Goal: Information Seeking & Learning: Learn about a topic

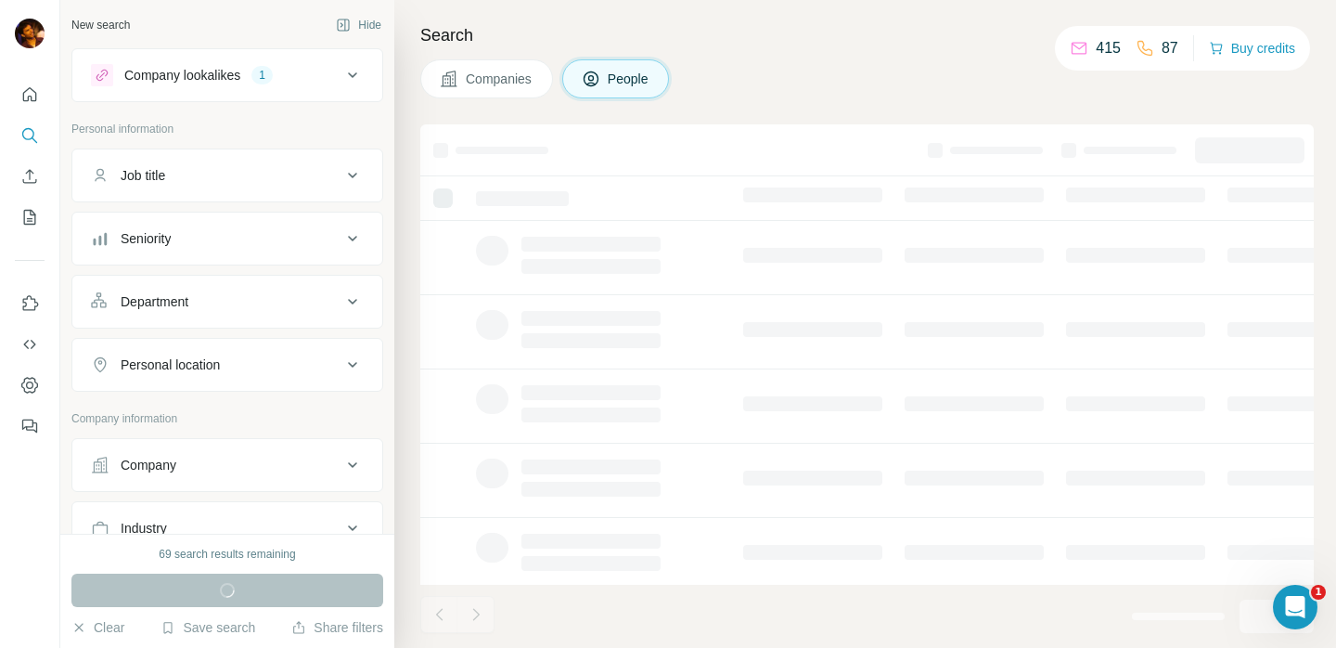
click at [341, 178] on icon at bounding box center [352, 175] width 22 height 22
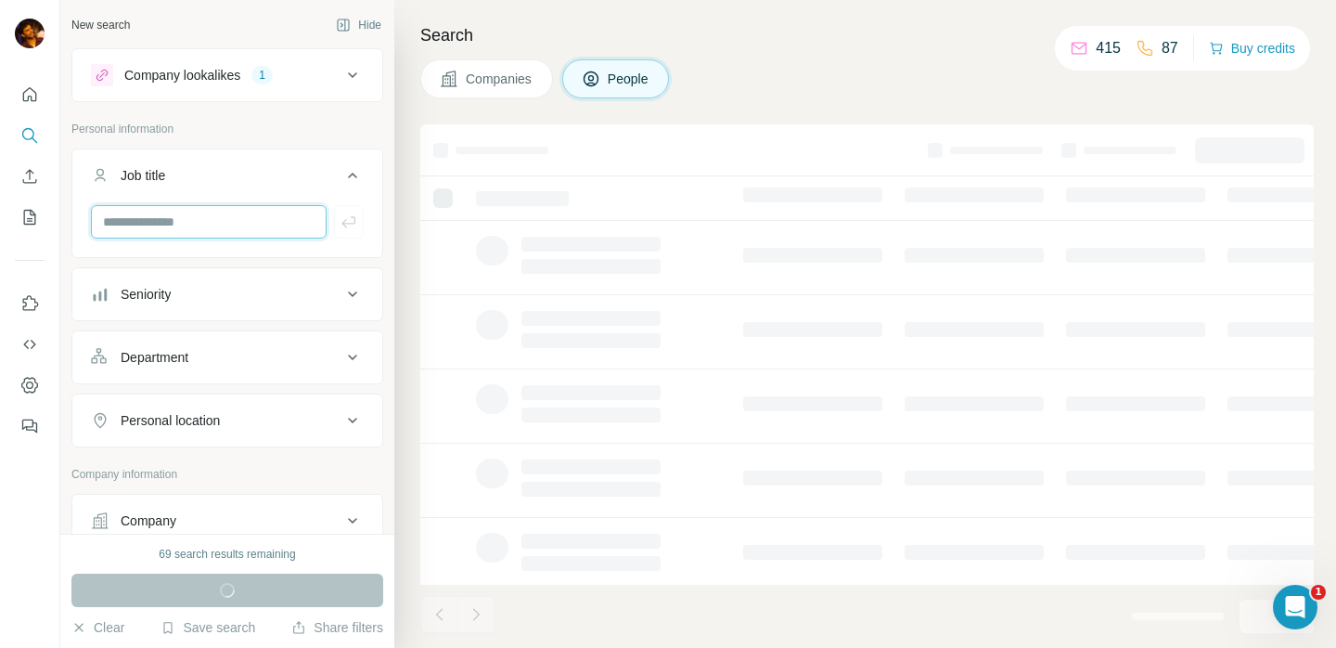
click at [259, 212] on input "text" at bounding box center [209, 221] width 236 height 33
click at [261, 297] on div "Seniority" at bounding box center [216, 294] width 251 height 19
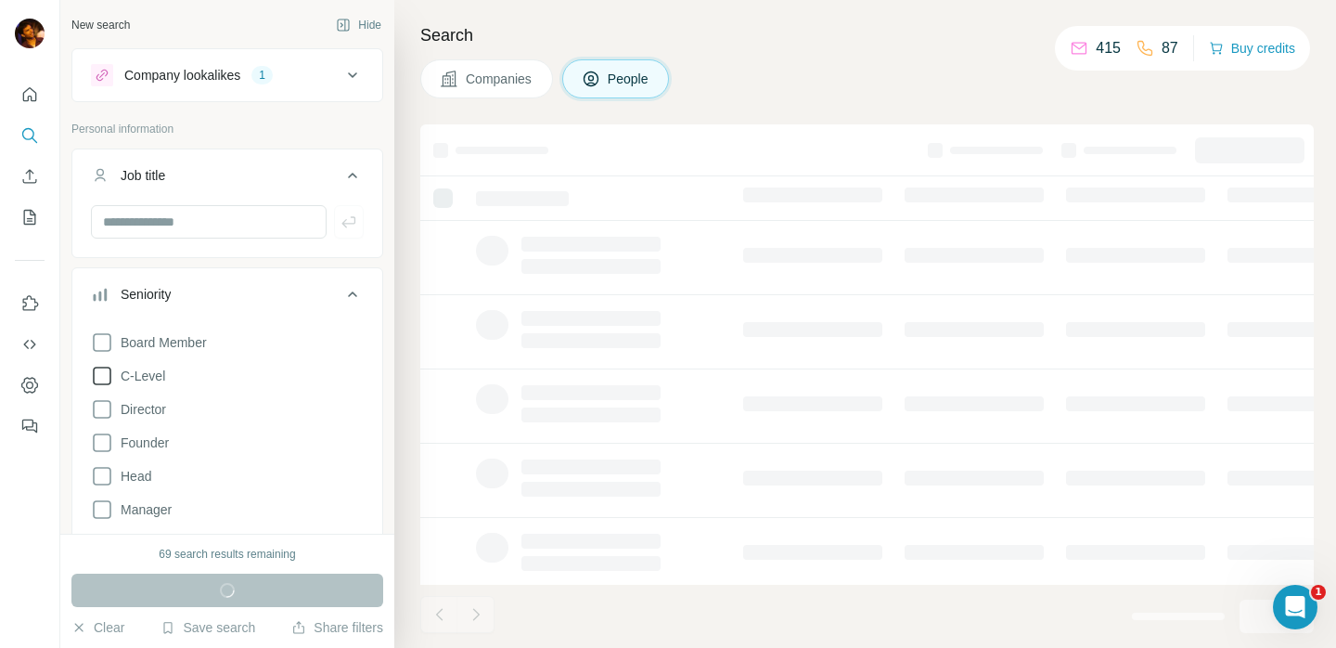
click at [146, 369] on span "C-Level" at bounding box center [139, 376] width 52 height 19
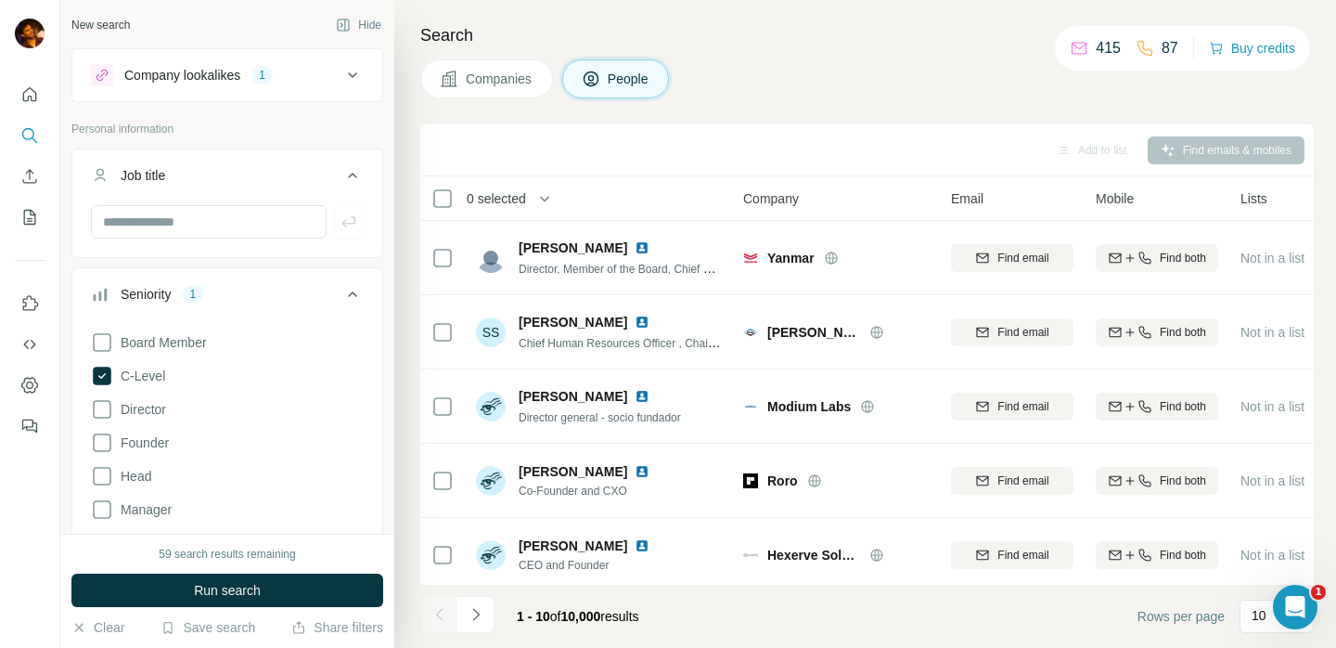
click at [233, 65] on div "Company lookalikes 1" at bounding box center [216, 75] width 251 height 22
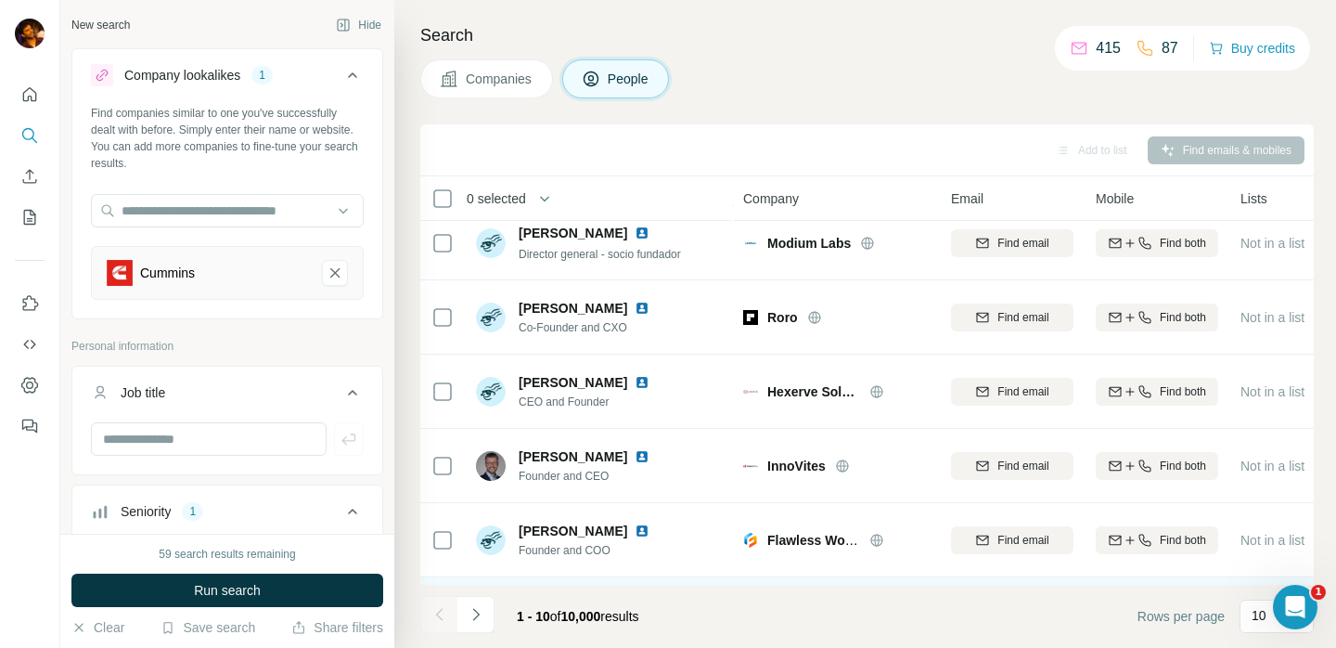
scroll to position [390, 0]
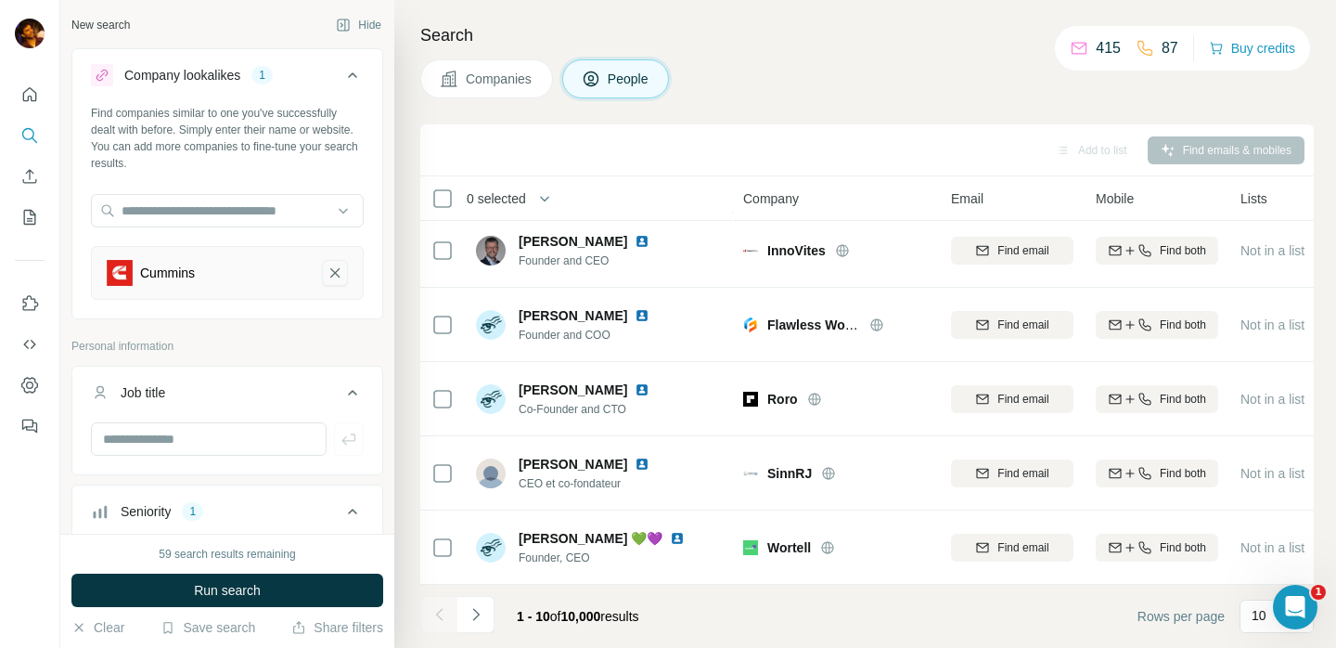
click at [327, 267] on icon "Cummins-remove-button" at bounding box center [335, 273] width 17 height 19
